Goal: Register for event/course

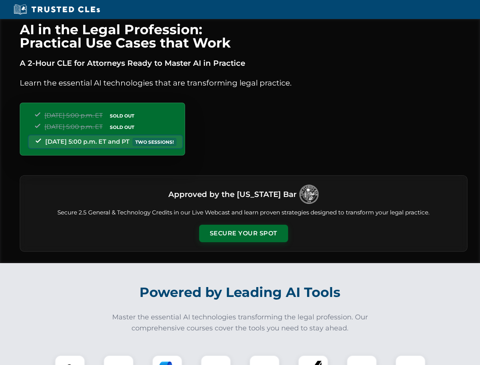
click at [243, 234] on button "Secure Your Spot" at bounding box center [243, 233] width 89 height 17
click at [70, 360] on img at bounding box center [70, 370] width 22 height 22
click at [119, 360] on div at bounding box center [118, 370] width 30 height 30
click at [167, 360] on div at bounding box center [167, 370] width 30 height 30
click at [216, 360] on img at bounding box center [215, 370] width 21 height 21
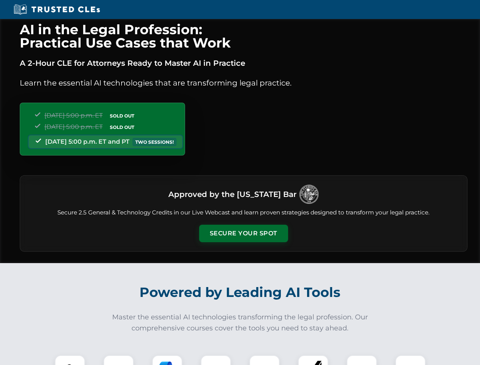
click at [265, 360] on div at bounding box center [265, 370] width 30 height 30
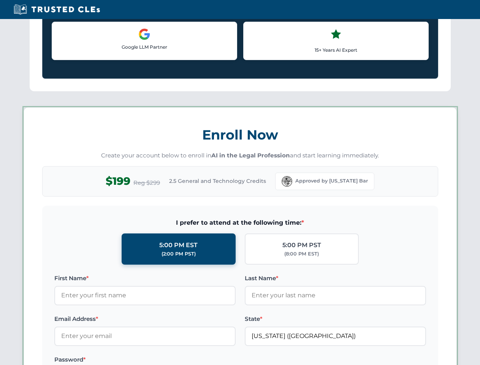
click at [362, 360] on label at bounding box center [335, 359] width 181 height 9
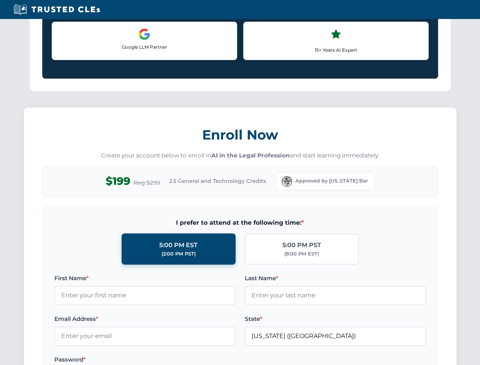
scroll to position [660, 0]
